Goal: Task Accomplishment & Management: Use online tool/utility

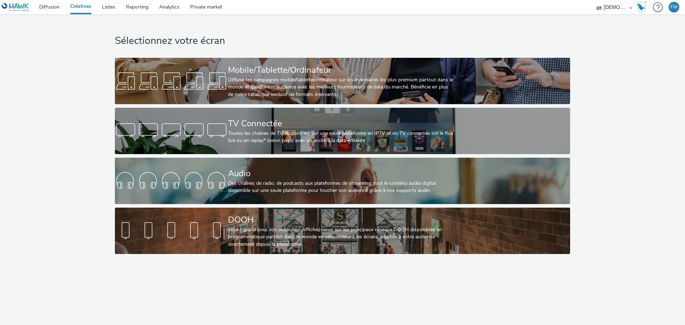
drag, startPoint x: 182, startPoint y: 315, endPoint x: 130, endPoint y: 324, distance: 52.5
click at [131, 315] on div "Sélectionnez votre écran Mobile/Tablette/Ordinateur Diffuse tes campagnes mobil…" at bounding box center [342, 169] width 685 height 311
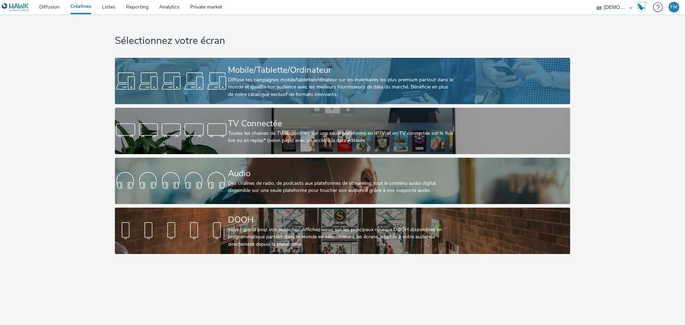
click at [212, 77] on div at bounding box center [171, 81] width 113 height 23
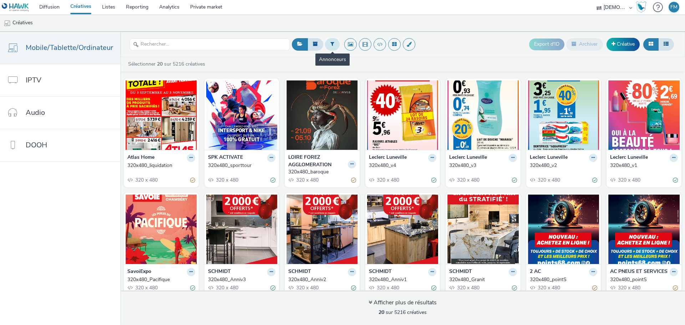
click at [331, 41] on icon at bounding box center [332, 43] width 4 height 5
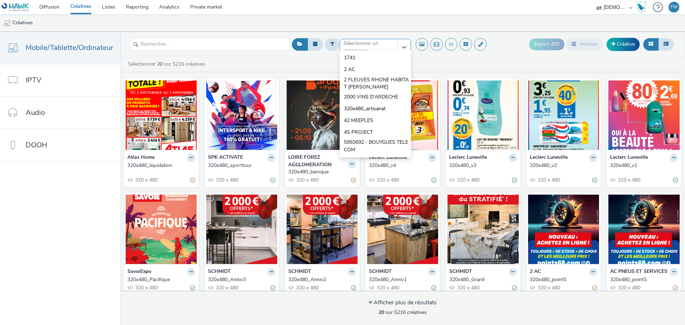
click at [361, 46] on div at bounding box center [369, 47] width 50 height 9
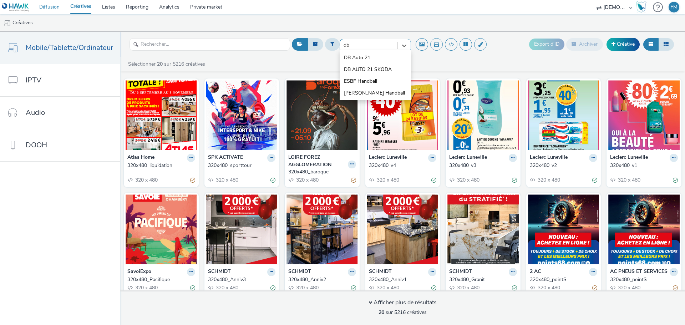
type input "db"
click at [47, 7] on link "Diffusion" at bounding box center [49, 7] width 31 height 14
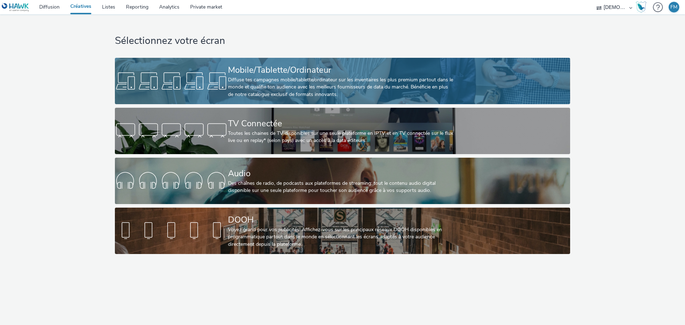
click at [276, 77] on div "Diffuse tes campagnes mobile/tablette/ordinateur sur les inventaires les plus p…" at bounding box center [341, 87] width 226 height 22
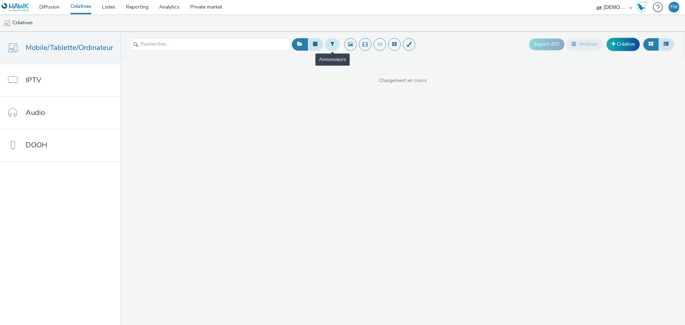
click at [335, 41] on button at bounding box center [332, 44] width 15 height 12
click at [353, 45] on div at bounding box center [369, 47] width 50 height 9
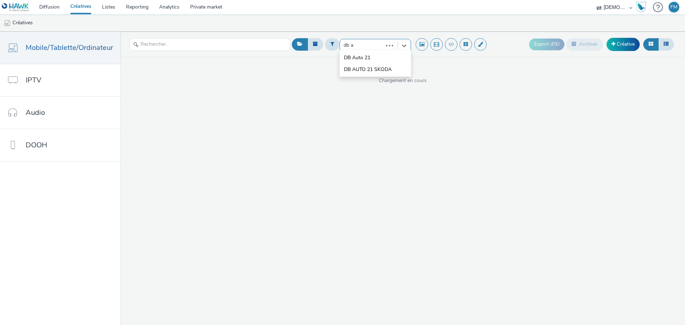
type input "db au"
click at [381, 70] on span "DB AUTO 21 SKODA" at bounding box center [368, 69] width 48 height 7
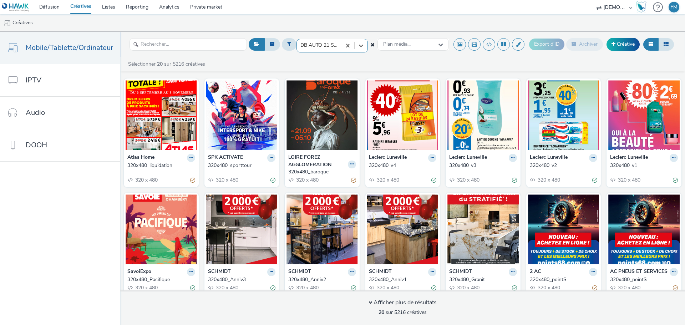
click at [335, 49] on div at bounding box center [319, 45] width 37 height 9
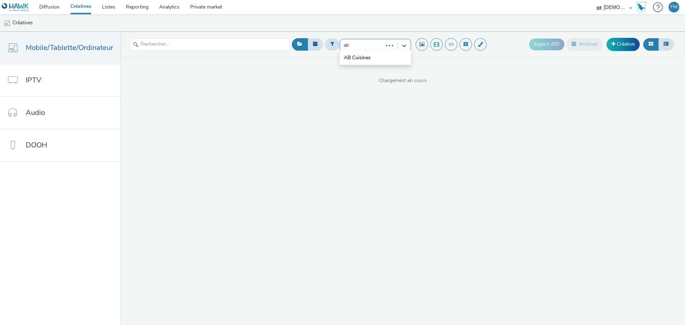
type input "a"
type input "db auto"
click at [388, 66] on li "DB AUTO 21 SKODA" at bounding box center [375, 70] width 71 height 12
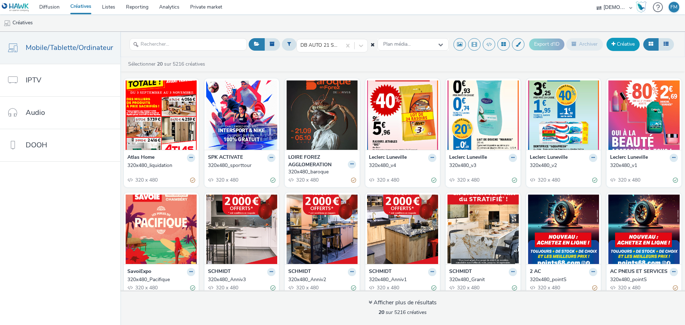
click at [632, 49] on link "Créative" at bounding box center [623, 44] width 33 height 13
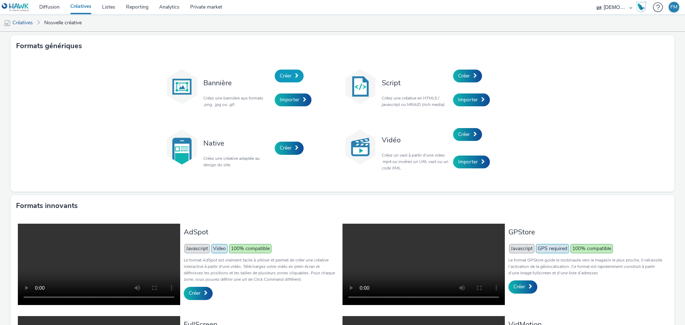
click at [283, 71] on link "Créer" at bounding box center [289, 76] width 29 height 13
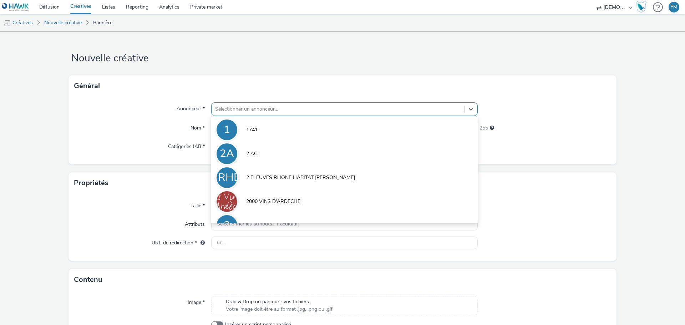
click at [284, 104] on div "Sélectionner un annonceur..." at bounding box center [338, 108] width 253 height 11
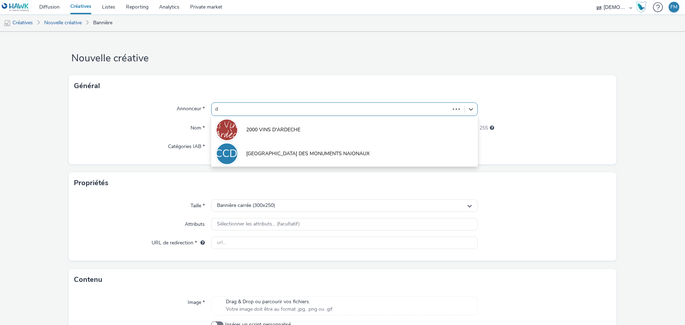
type input "db"
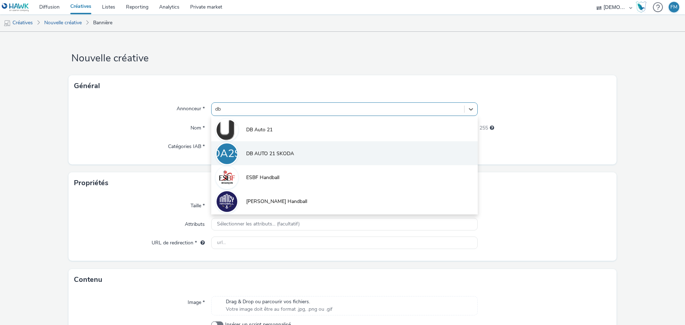
click at [297, 154] on li "DA2S DB AUTO 21 SKODA" at bounding box center [344, 153] width 267 height 24
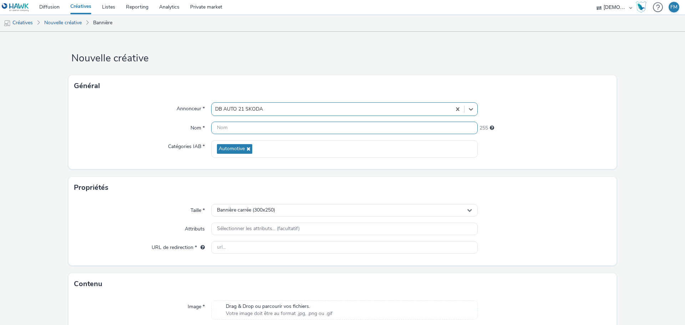
click at [292, 132] on input "text" at bounding box center [344, 128] width 267 height 12
type input "300x250"
click at [389, 50] on form "Nouvelle créative Général Annonceur * DB AUTO 21 SKODA Nom * 300x250 248 Catégo…" at bounding box center [342, 204] width 685 height 345
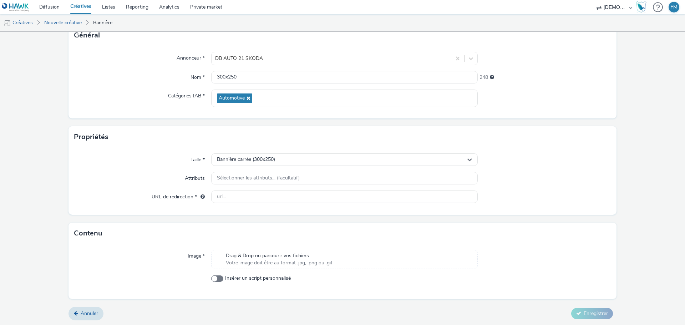
scroll to position [51, 0]
click at [253, 198] on input "text" at bounding box center [344, 196] width 267 height 12
paste input "https://www.dbgroupe.fr/cupra-dijon/?utm_source=LPR&utm_campaign=470010400&utm_…"
type input "https://www.dbgroupe.fr/cupra-dijon/?utm_source=LPR&utm_campaign=470010400&utm_…"
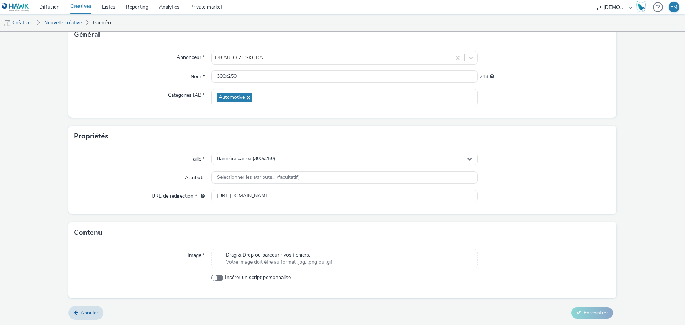
scroll to position [0, 0]
click at [560, 188] on div "Taille * Bannière carrée (300x250) Attributs Sélectionner les attributs... (fac…" at bounding box center [343, 180] width 548 height 67
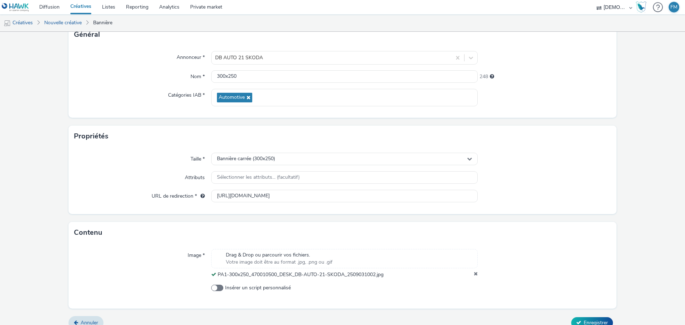
scroll to position [61, 0]
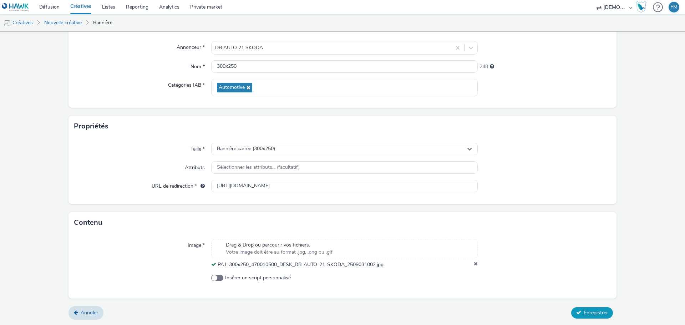
click at [576, 311] on icon at bounding box center [578, 312] width 5 height 5
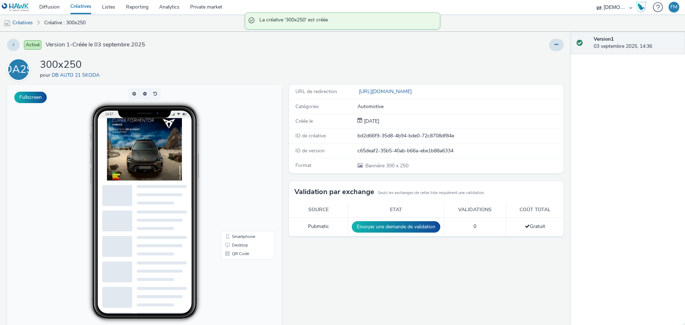
click at [373, 69] on div "DA2S 300x250 pour DB AUTO 21 SKODA" at bounding box center [285, 69] width 557 height 23
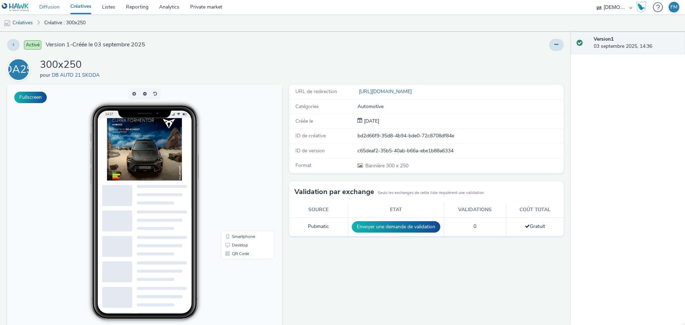
click at [50, 14] on link "Diffusion" at bounding box center [49, 7] width 31 height 14
